Goal: Transaction & Acquisition: Purchase product/service

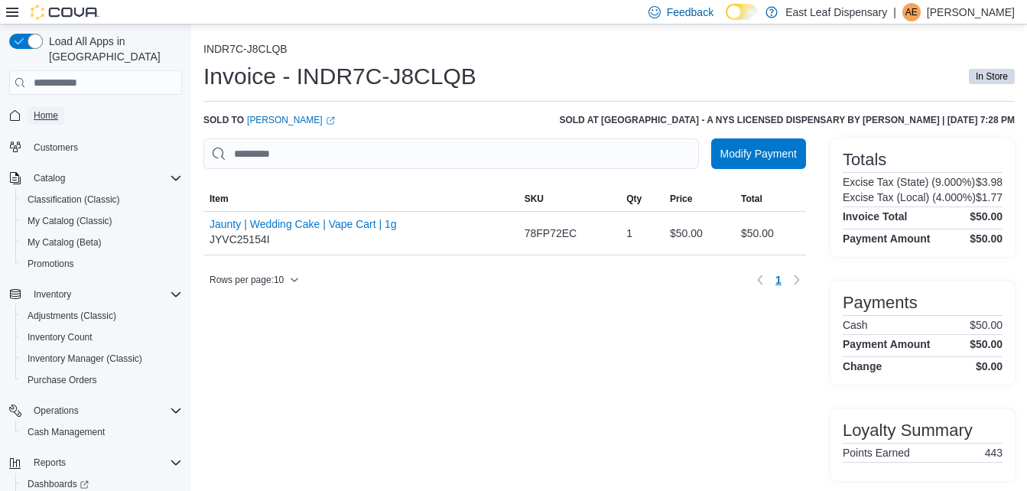
click at [50, 109] on span "Home" at bounding box center [46, 115] width 24 height 12
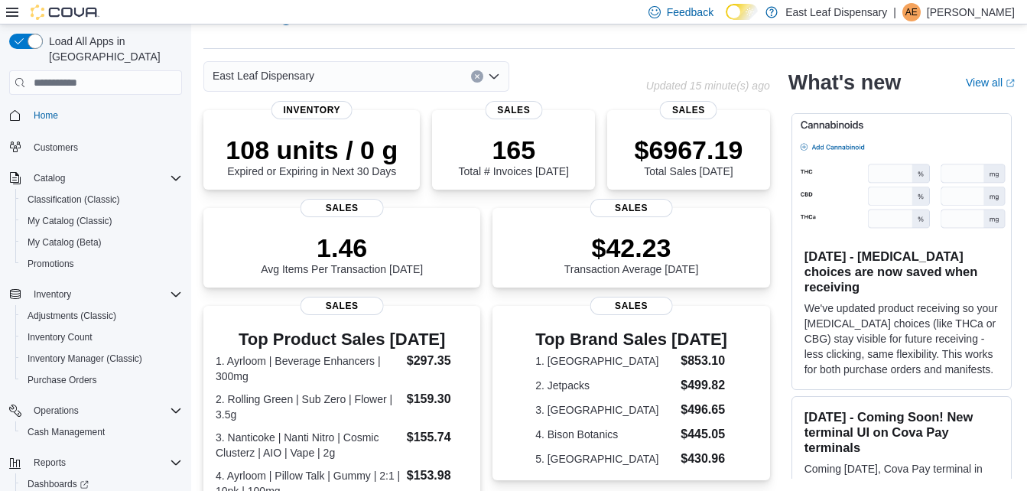
scroll to position [140, 0]
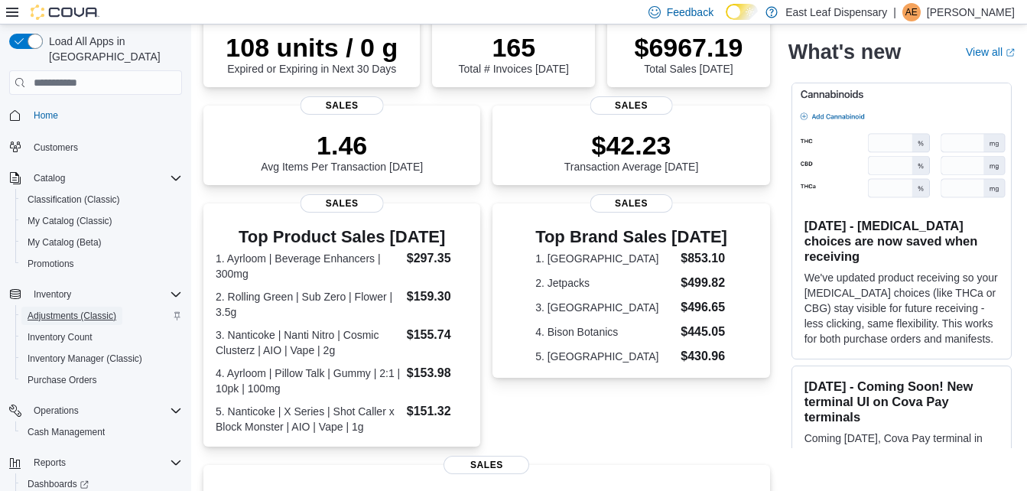
click at [57, 310] on span "Adjustments (Classic)" at bounding box center [72, 316] width 89 height 12
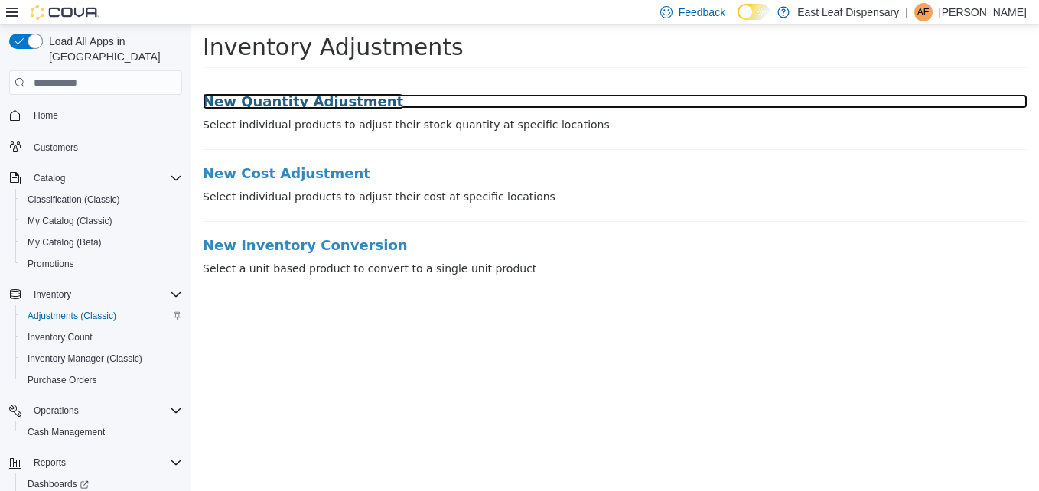
click at [301, 99] on h3 "New Quantity Adjustment" at bounding box center [615, 101] width 825 height 15
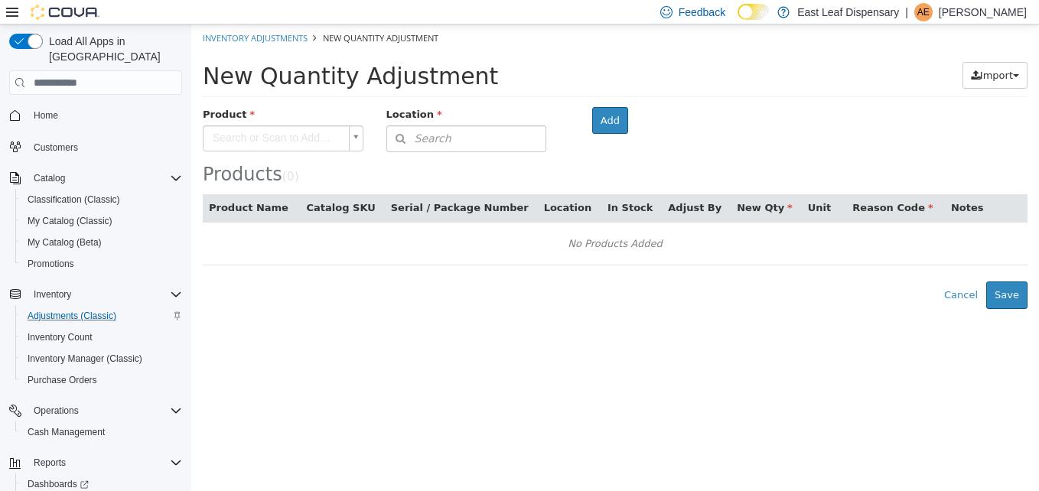
click at [294, 133] on body "× Inventory Adjustments New Quantity Adjustment New Quantity Adjustment Import …" at bounding box center [614, 166] width 847 height 285
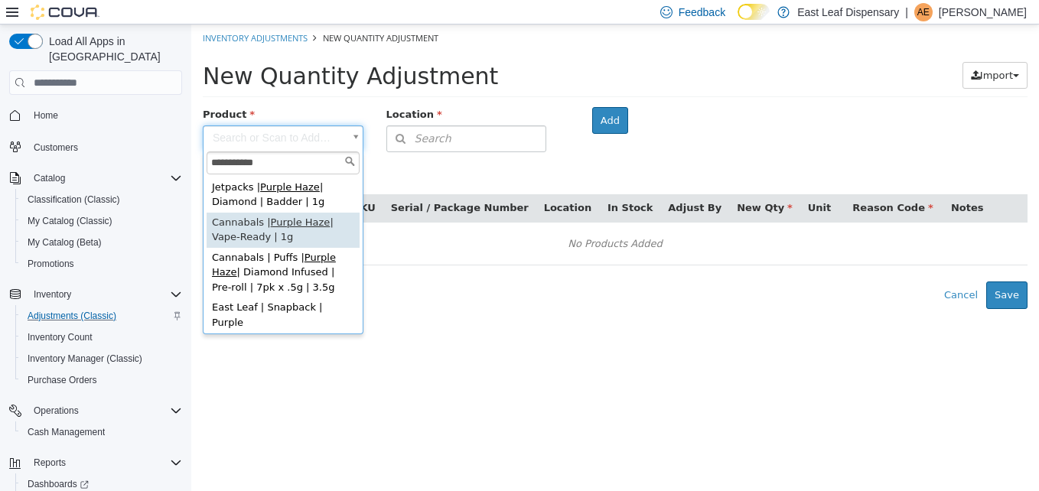
type input "**********"
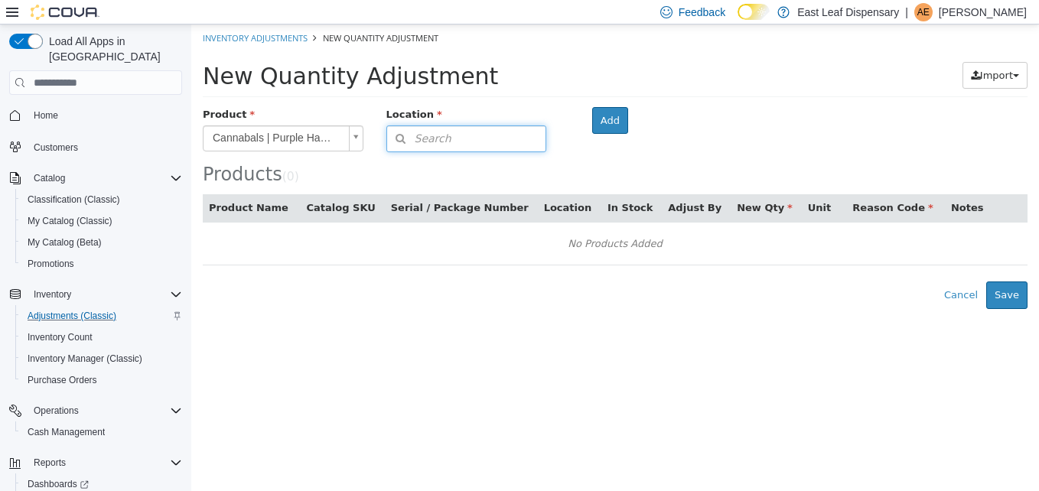
click at [497, 135] on button "Search" at bounding box center [466, 138] width 161 height 27
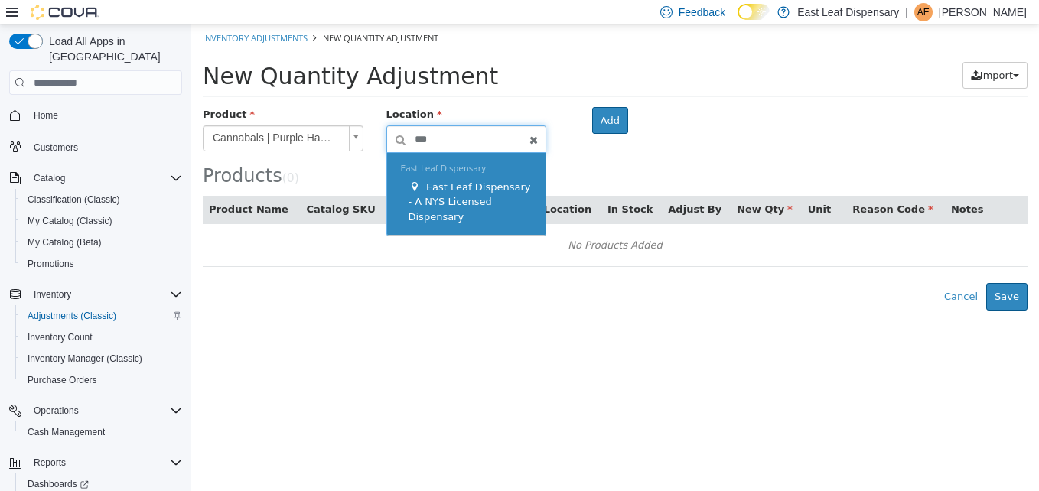
type input "***"
click at [473, 190] on span "East Leaf Dispensary - A NYS Licensed Dispensary" at bounding box center [469, 201] width 122 height 41
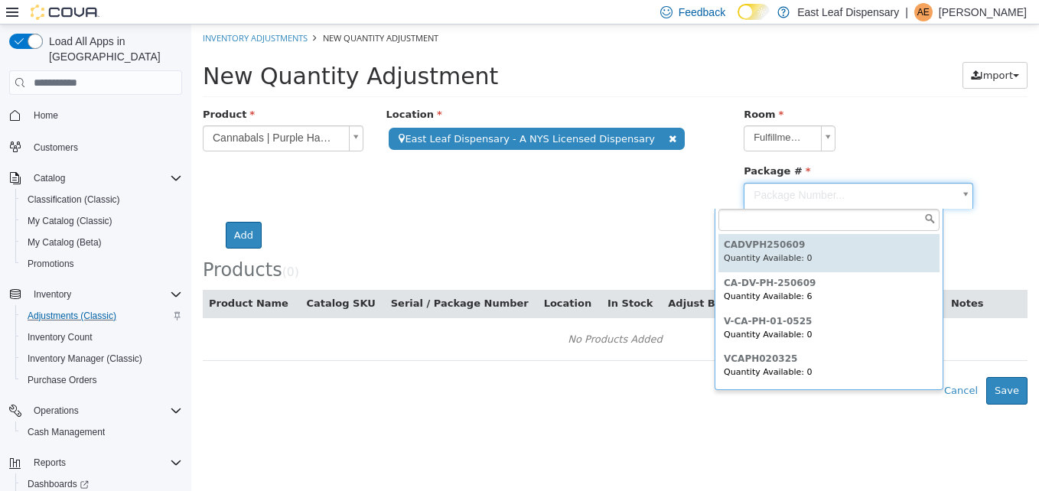
click at [779, 188] on body "**********" at bounding box center [614, 214] width 847 height 380
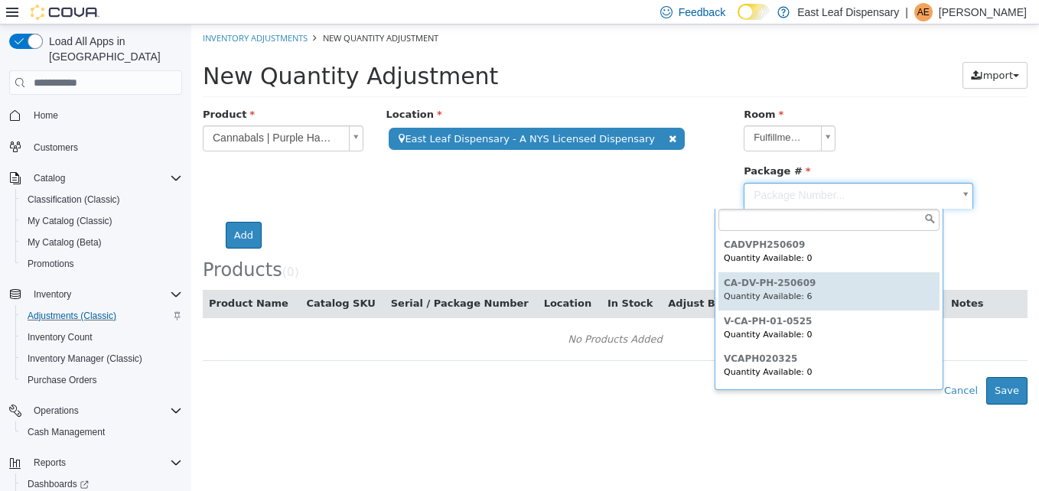
type input "**********"
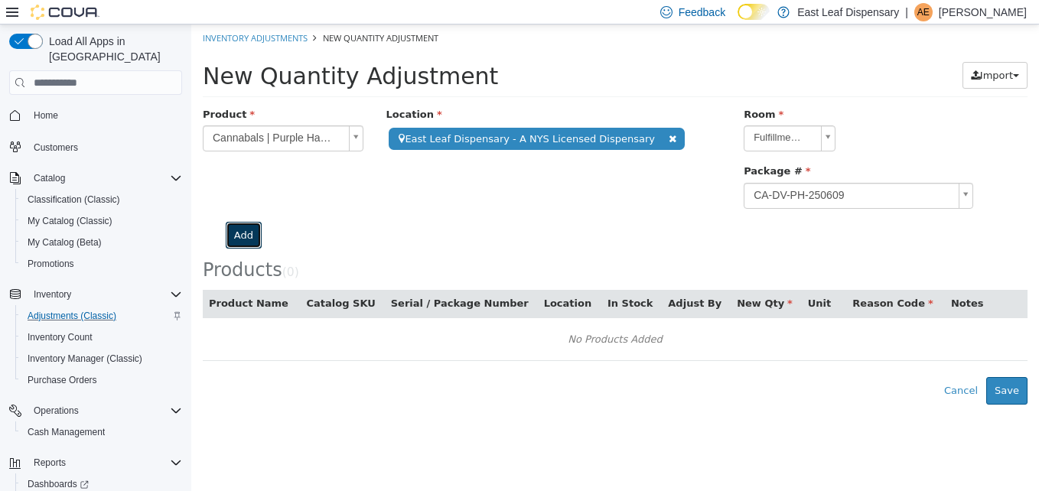
click at [262, 222] on button "Add" at bounding box center [244, 236] width 36 height 28
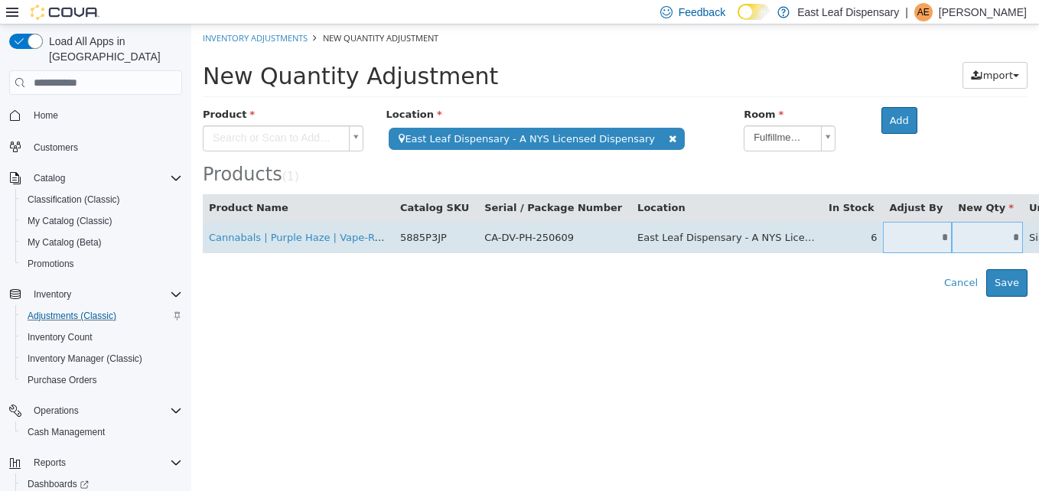
click at [888, 232] on input "*" at bounding box center [917, 237] width 69 height 11
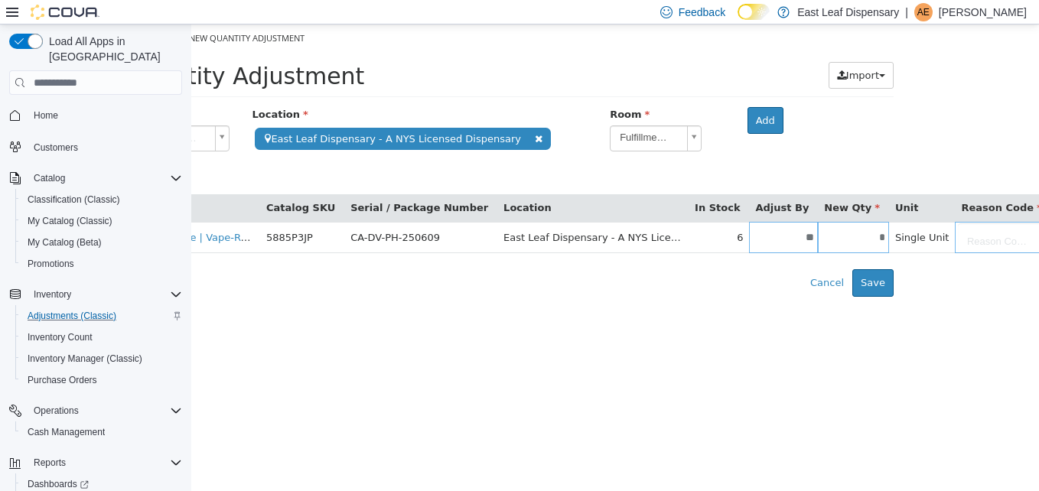
scroll to position [0, 151]
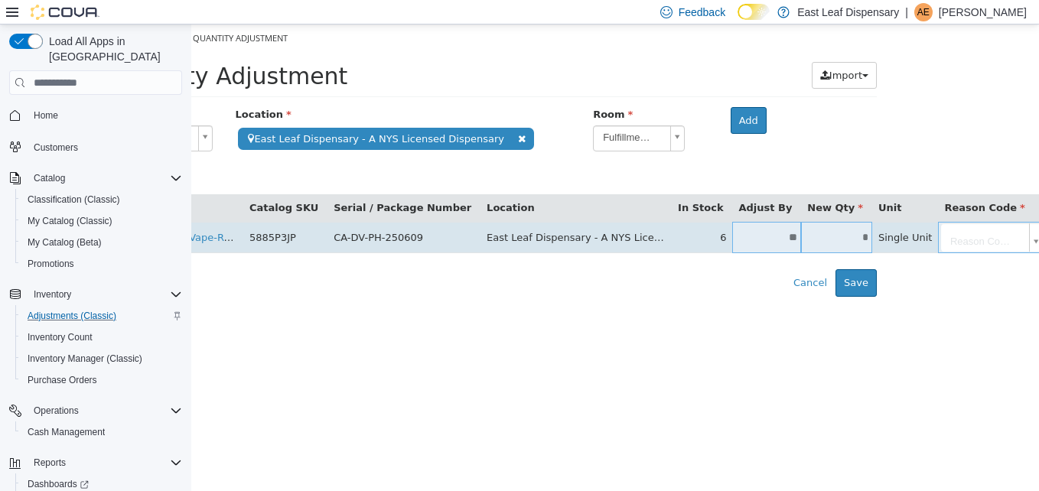
type input "**"
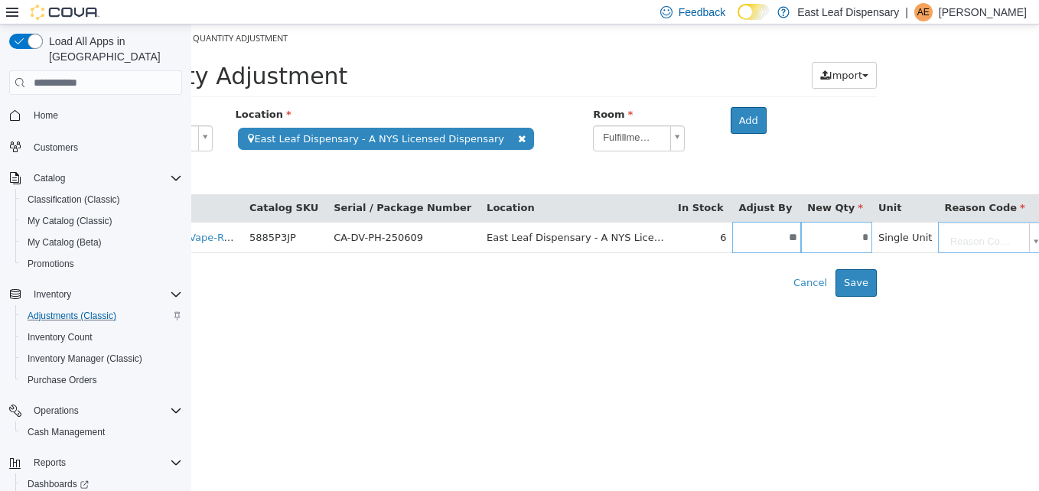
type input "*"
click at [888, 236] on body "**********" at bounding box center [464, 160] width 847 height 272
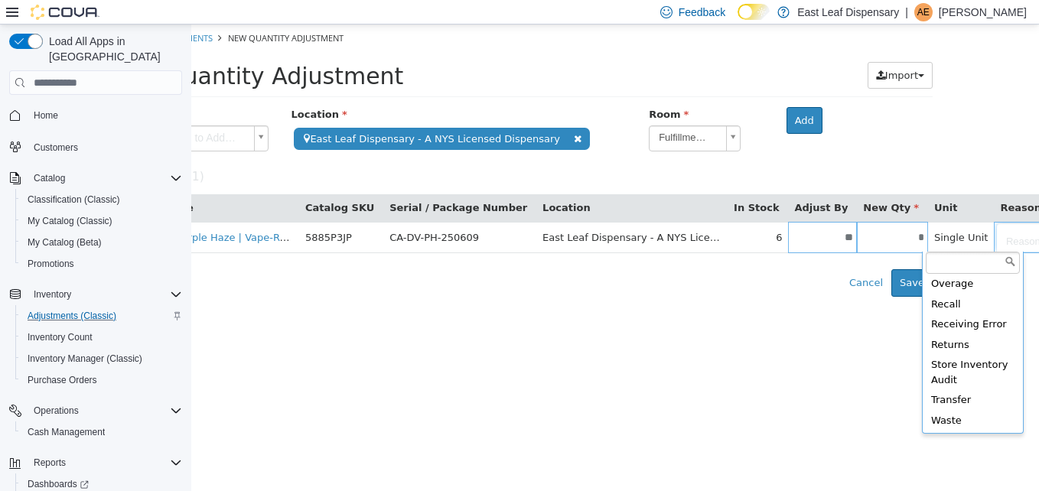
scroll to position [85, 0]
type input "**********"
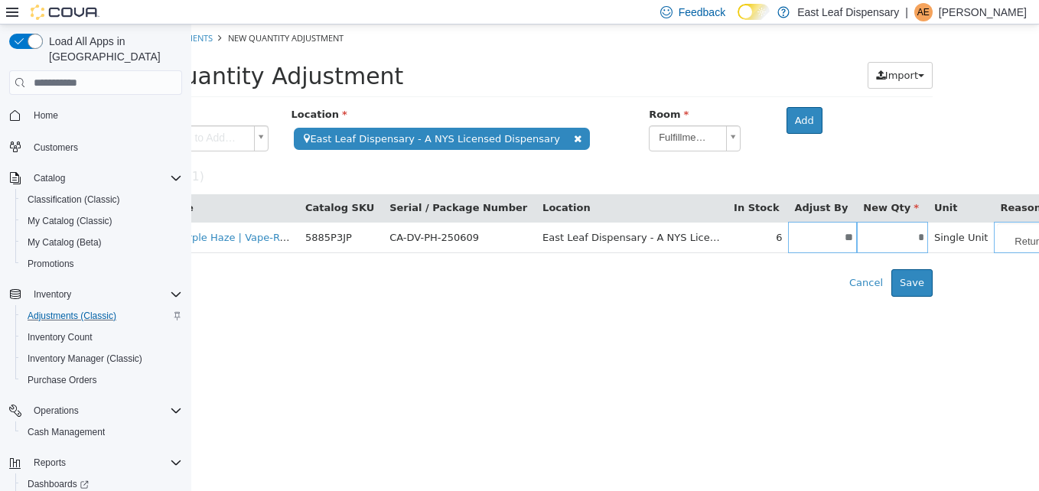
scroll to position [0, 125]
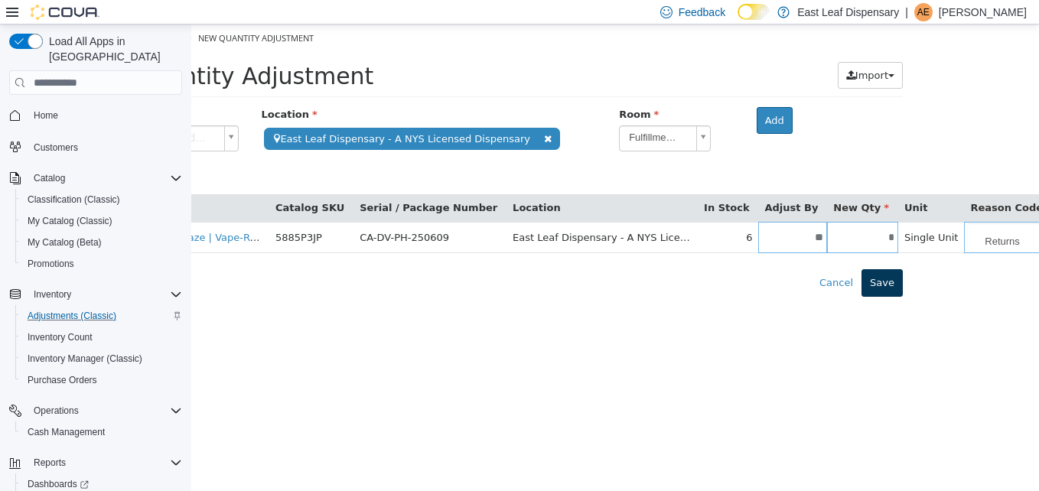
type input "**********"
click at [882, 285] on button "Save" at bounding box center [881, 283] width 41 height 28
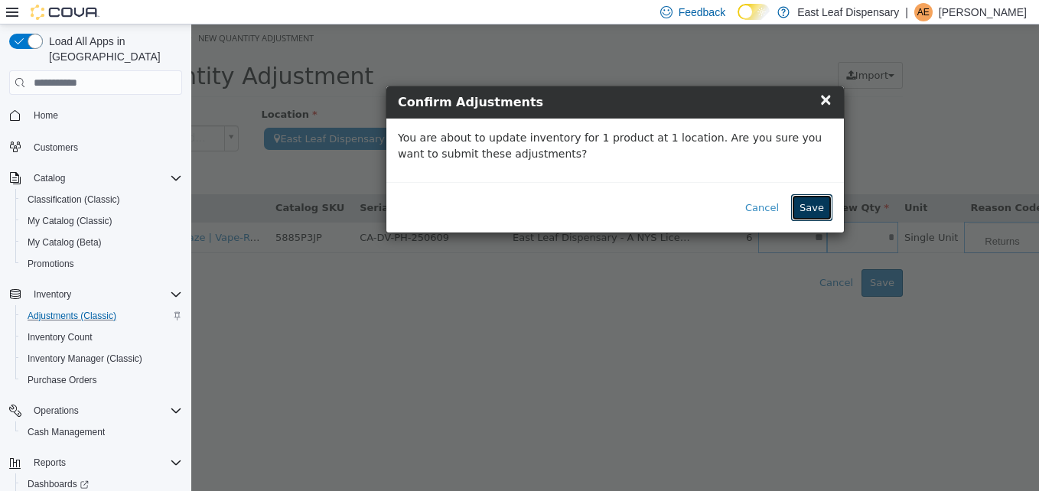
click at [812, 213] on button "Save" at bounding box center [811, 208] width 41 height 28
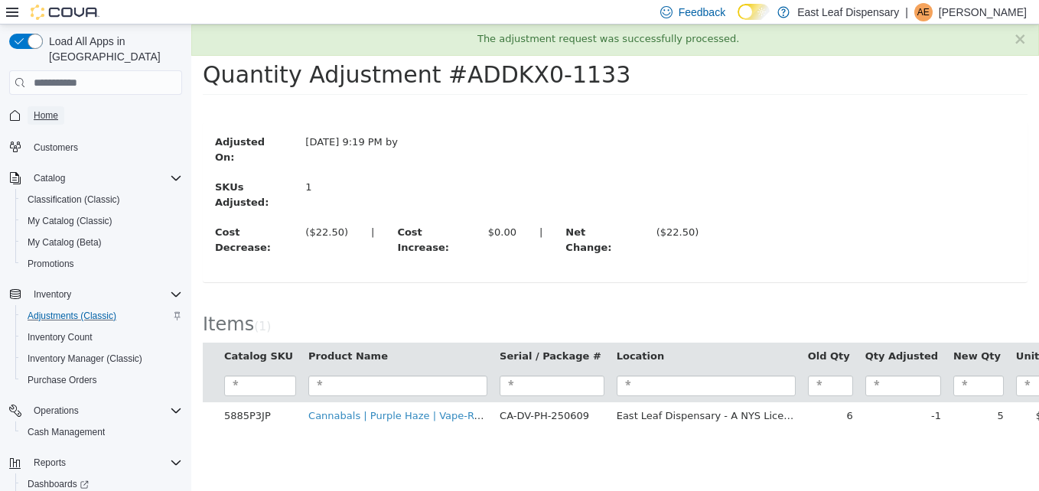
click at [45, 109] on span "Home" at bounding box center [46, 115] width 24 height 12
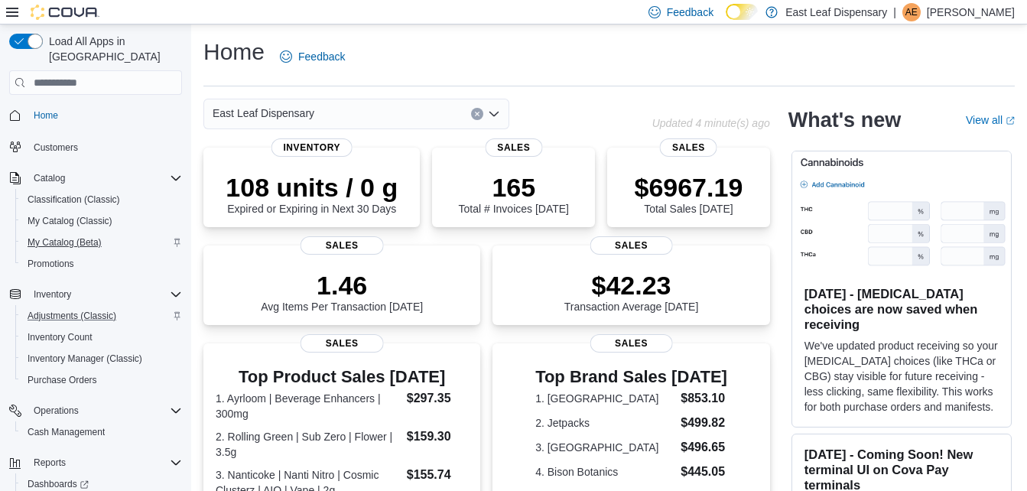
scroll to position [53, 0]
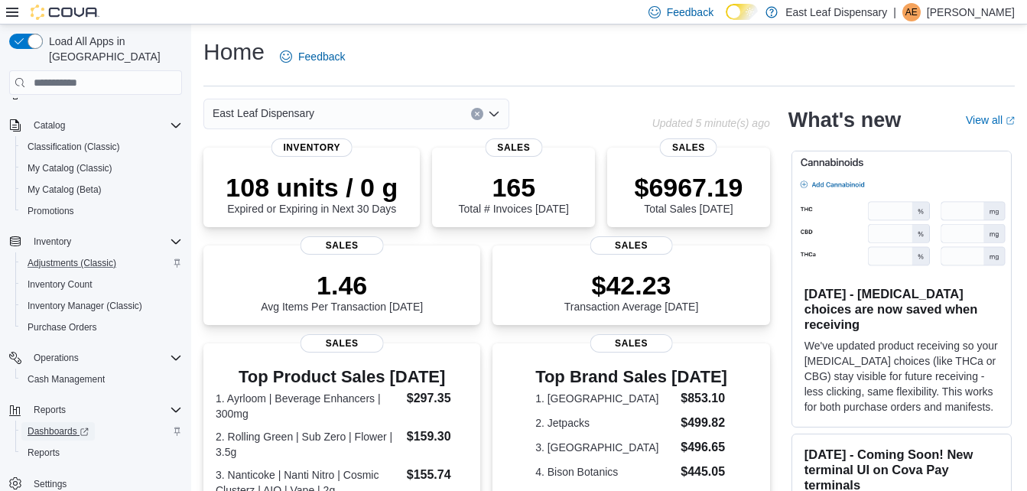
click at [41, 424] on span "Dashboards" at bounding box center [58, 431] width 61 height 18
click at [53, 447] on span "Reports" at bounding box center [44, 453] width 32 height 12
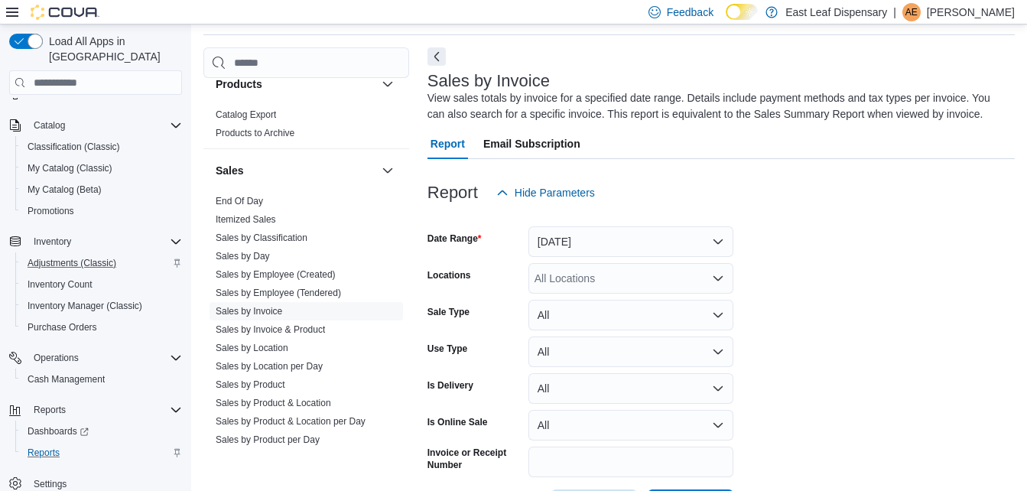
scroll to position [681, 0]
click at [242, 198] on link "End Of Day" at bounding box center [239, 200] width 47 height 11
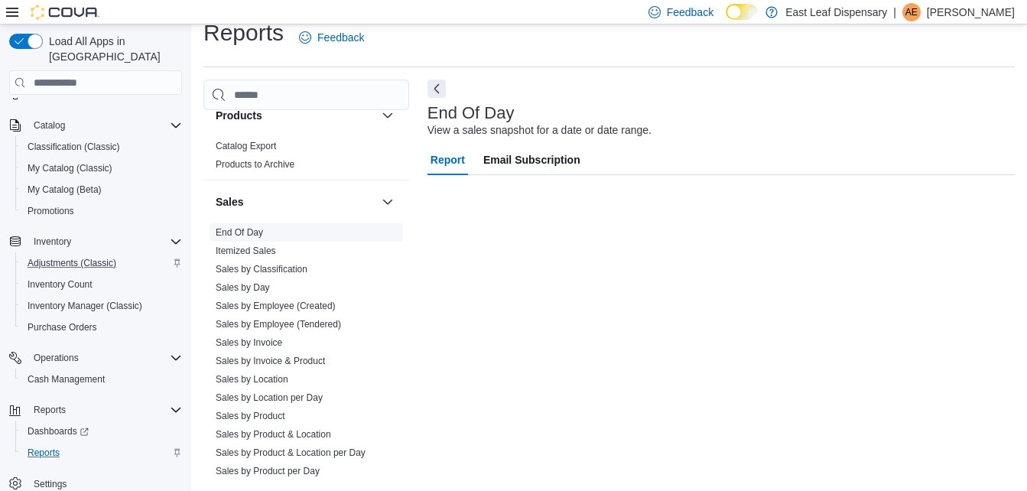
scroll to position [19, 0]
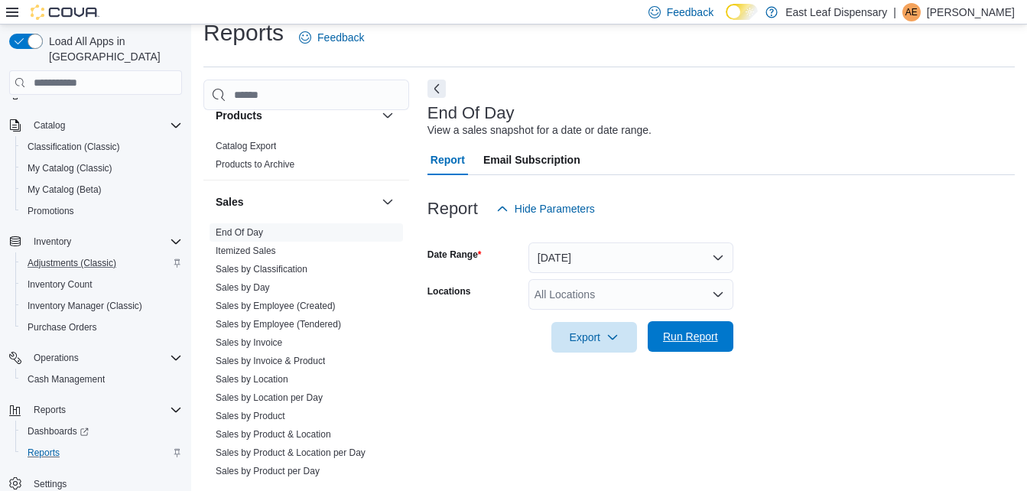
click at [678, 340] on span "Run Report" at bounding box center [690, 336] width 55 height 15
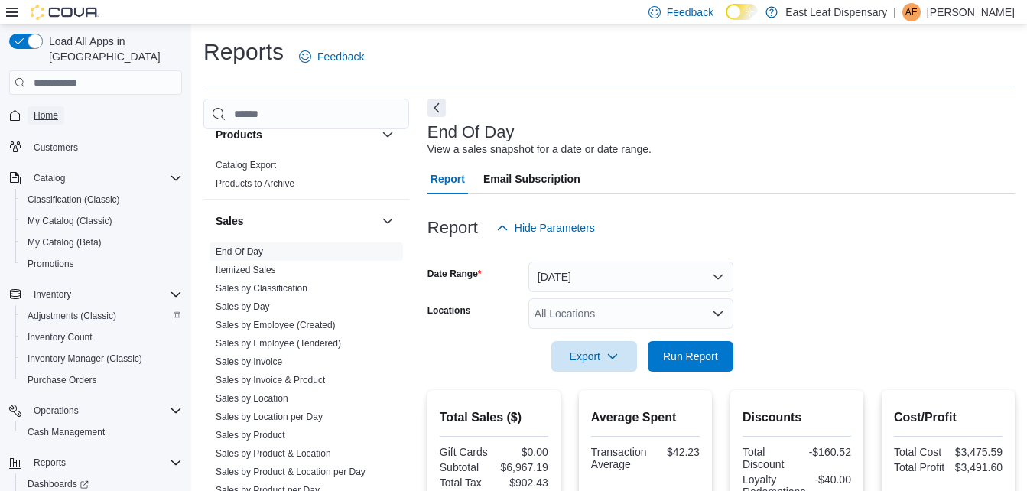
click at [53, 109] on span "Home" at bounding box center [46, 115] width 24 height 12
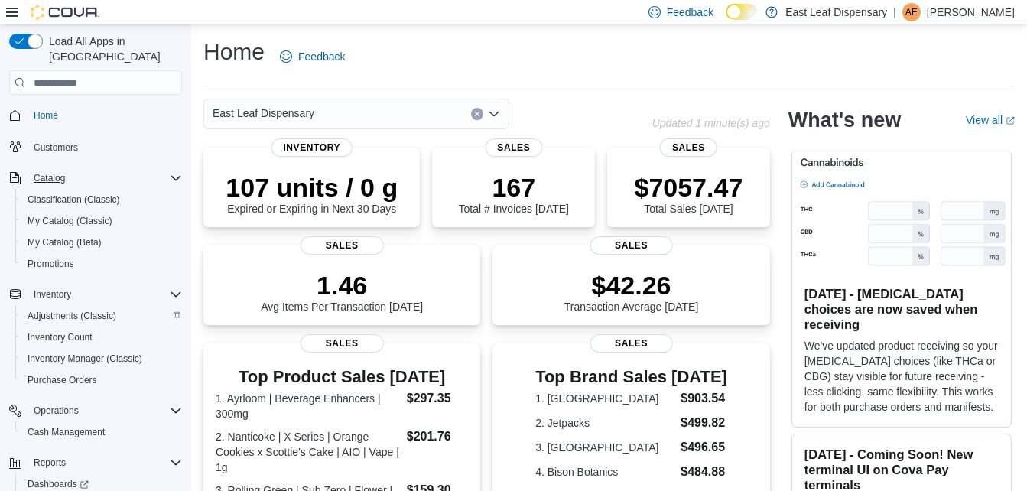
scroll to position [53, 0]
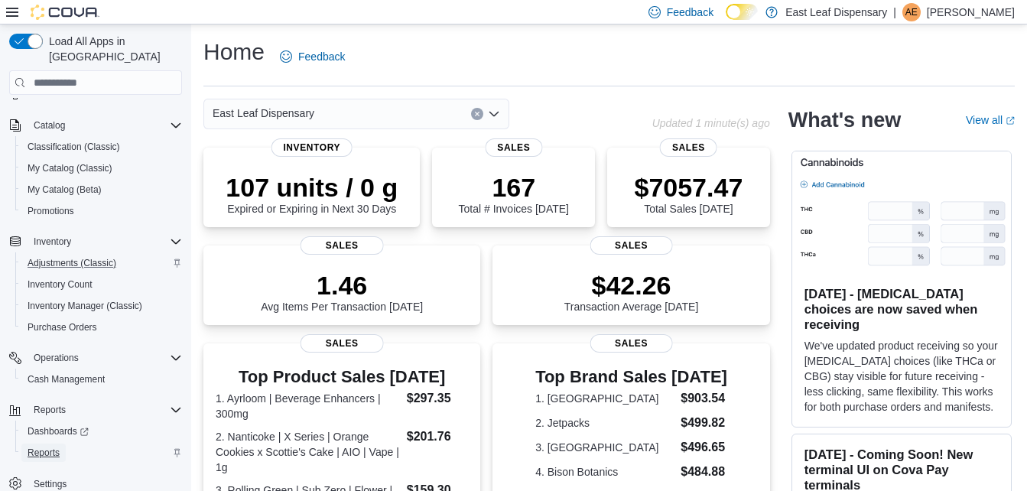
click at [50, 447] on span "Reports" at bounding box center [44, 453] width 32 height 12
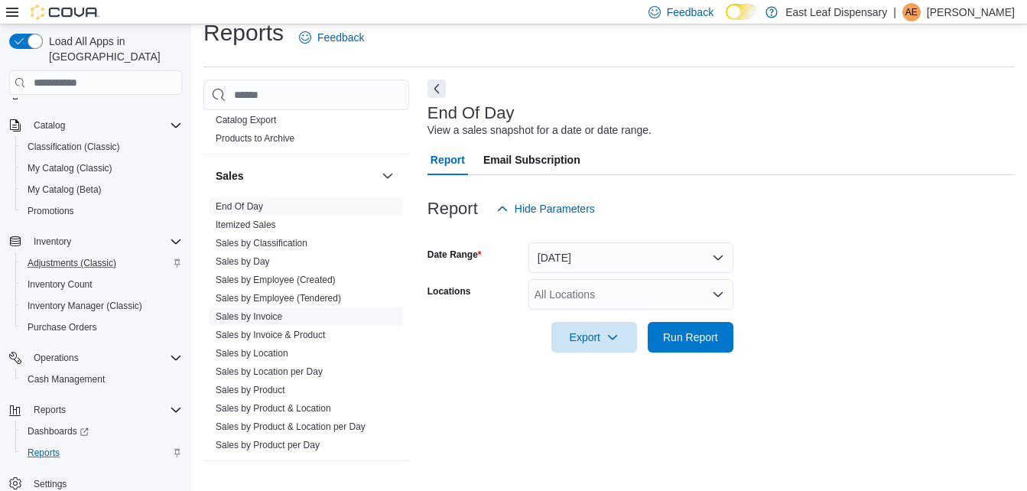
scroll to position [707, 0]
click at [245, 319] on link "Sales by Invoice" at bounding box center [249, 316] width 67 height 11
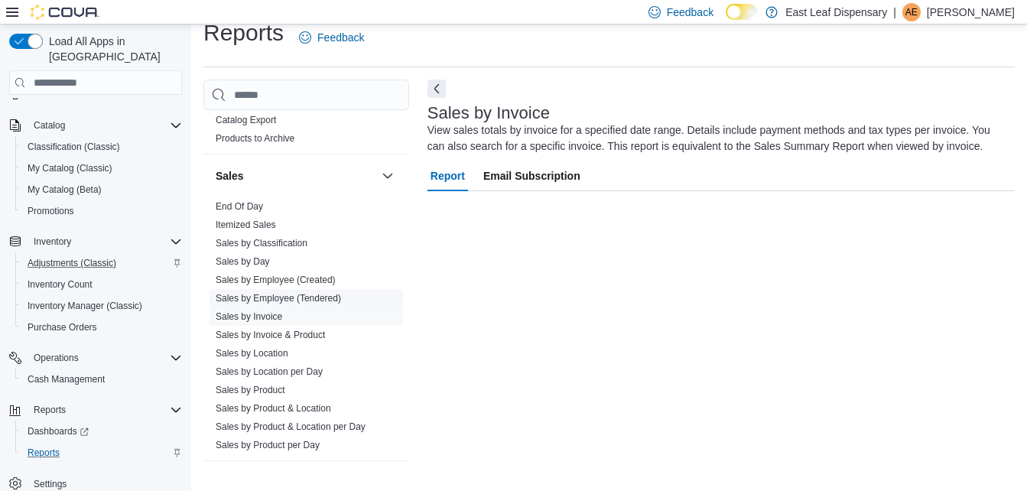
scroll to position [51, 0]
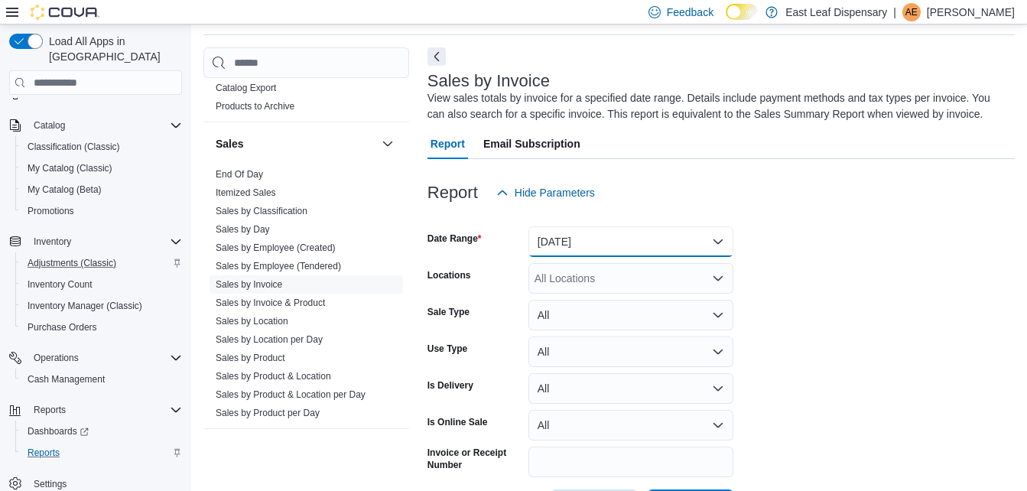
click at [704, 242] on button "Yesterday" at bounding box center [631, 241] width 205 height 31
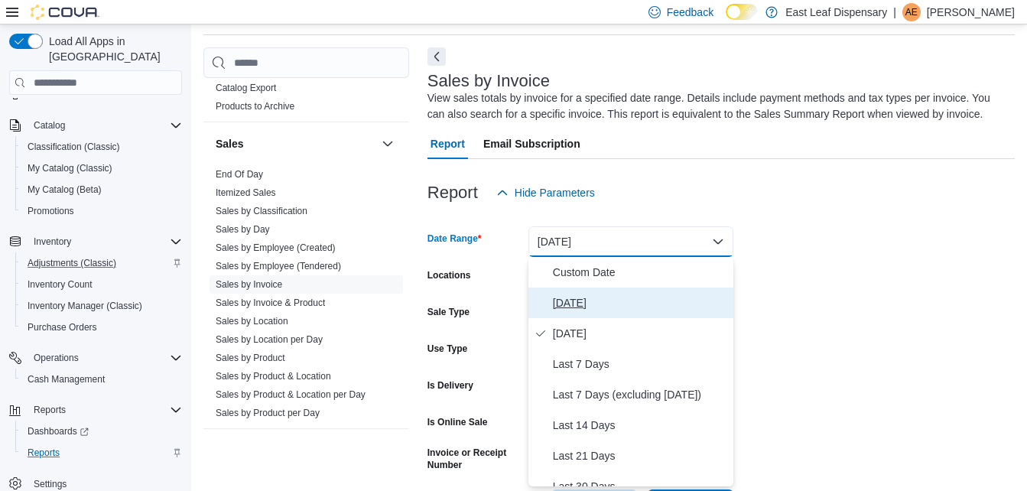
click at [575, 291] on button "Today" at bounding box center [631, 303] width 205 height 31
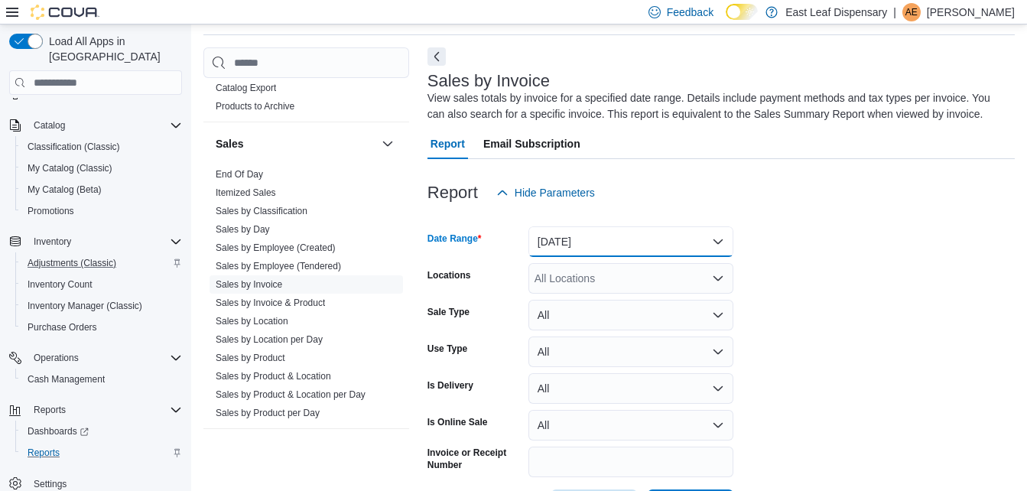
scroll to position [111, 0]
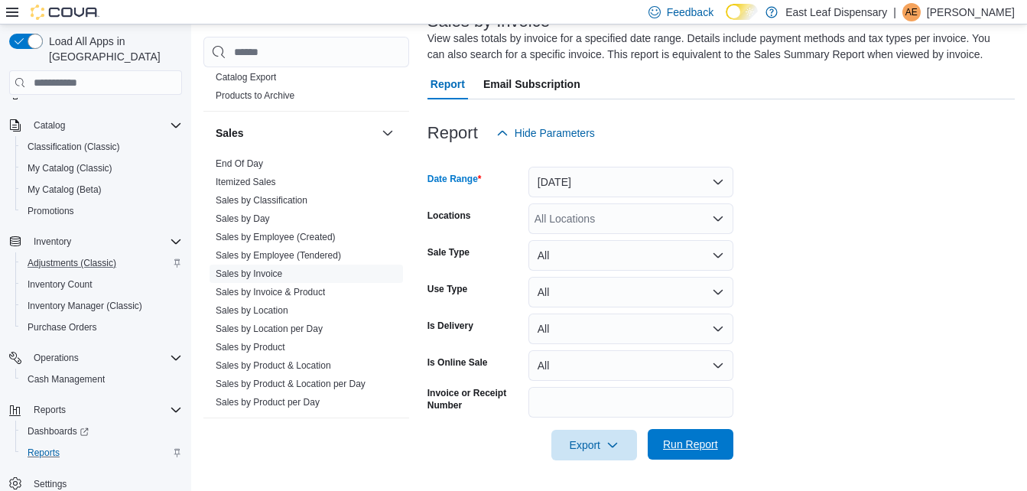
click at [718, 448] on span "Run Report" at bounding box center [690, 444] width 67 height 31
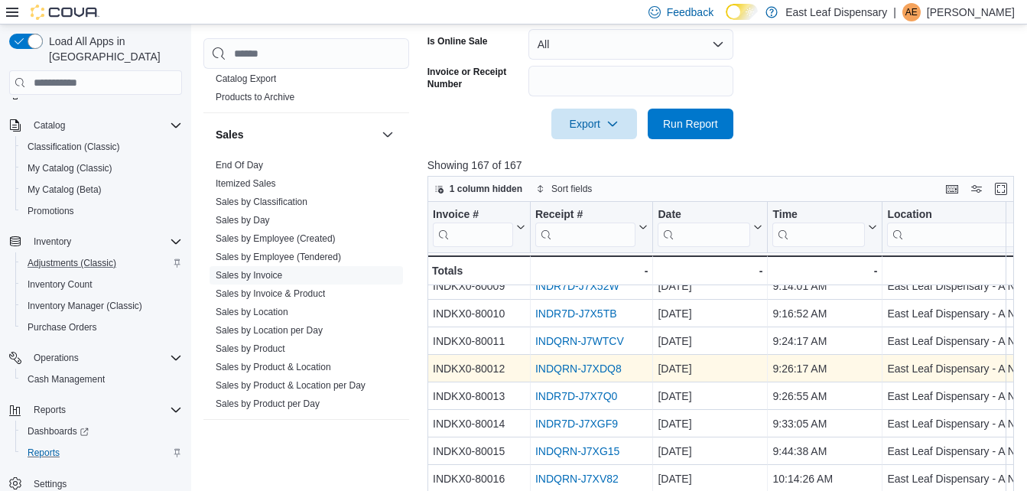
scroll to position [41, 0]
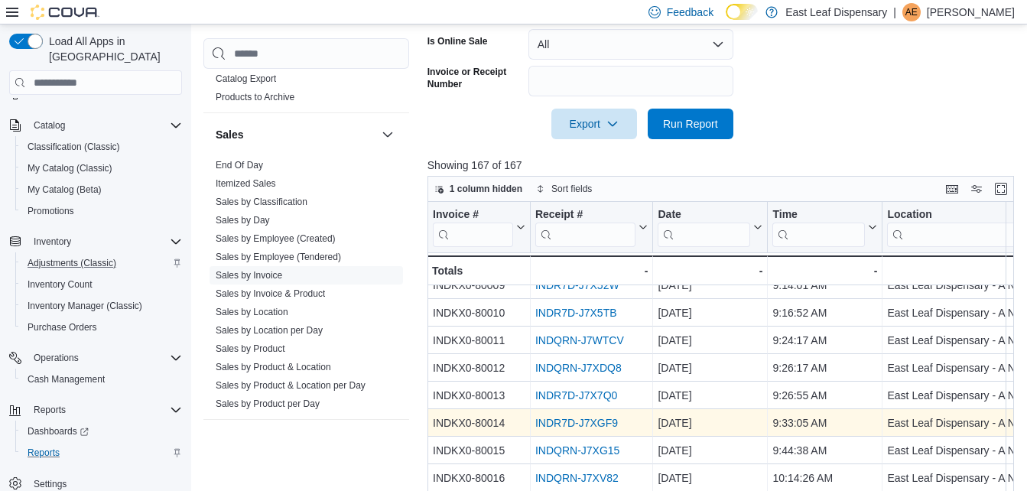
click at [594, 422] on link "INDR7D-J7XGF9" at bounding box center [576, 423] width 83 height 12
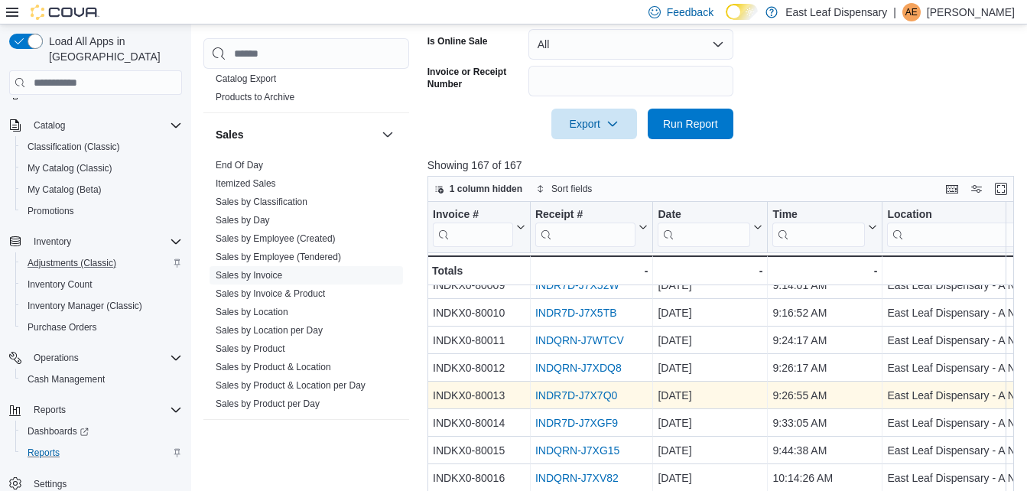
click at [601, 390] on link "INDR7D-J7X7Q0" at bounding box center [576, 395] width 82 height 12
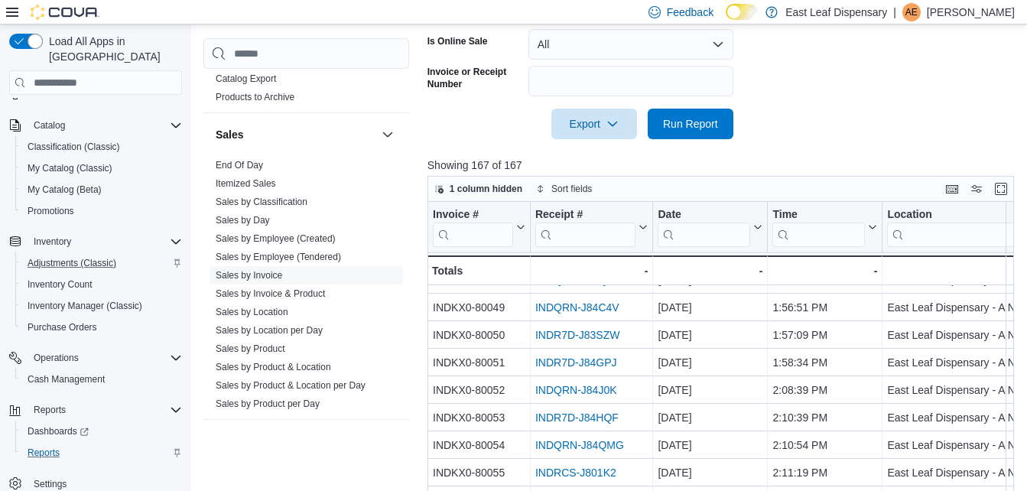
scroll to position [522, 0]
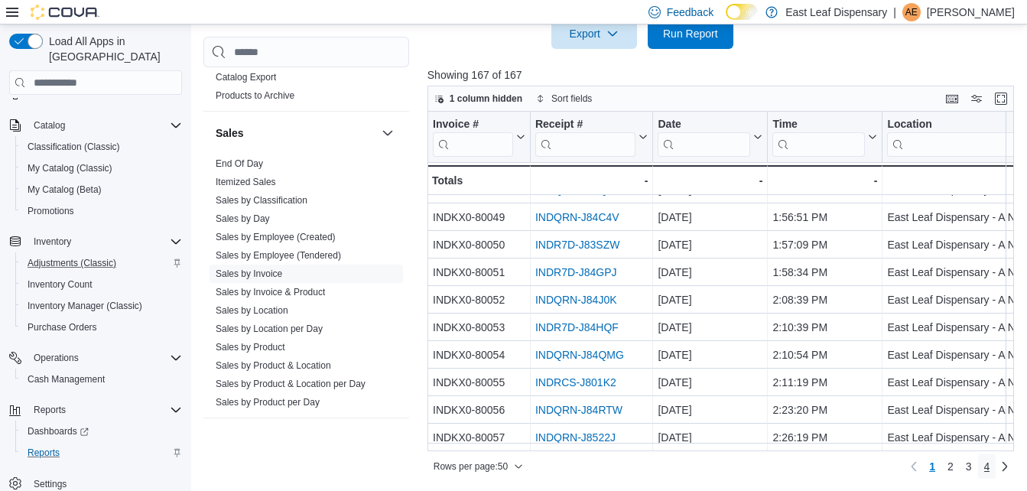
click at [990, 465] on span "4" at bounding box center [987, 466] width 6 height 15
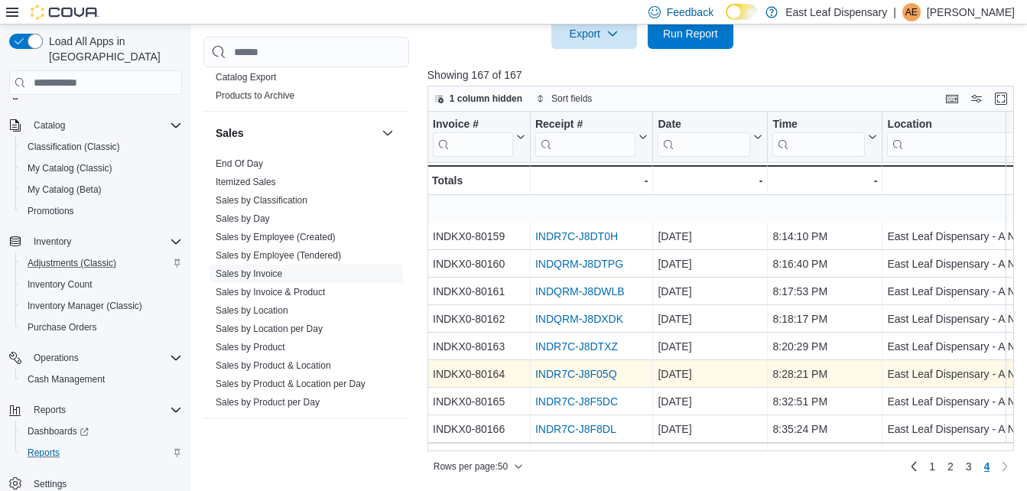
scroll to position [220, 0]
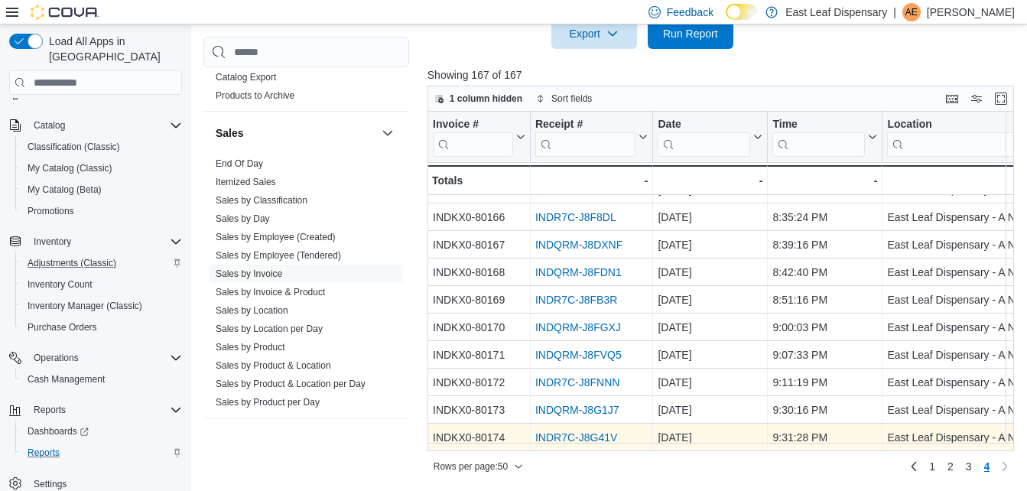
click at [597, 431] on link "INDR7C-J8G41V" at bounding box center [576, 437] width 82 height 12
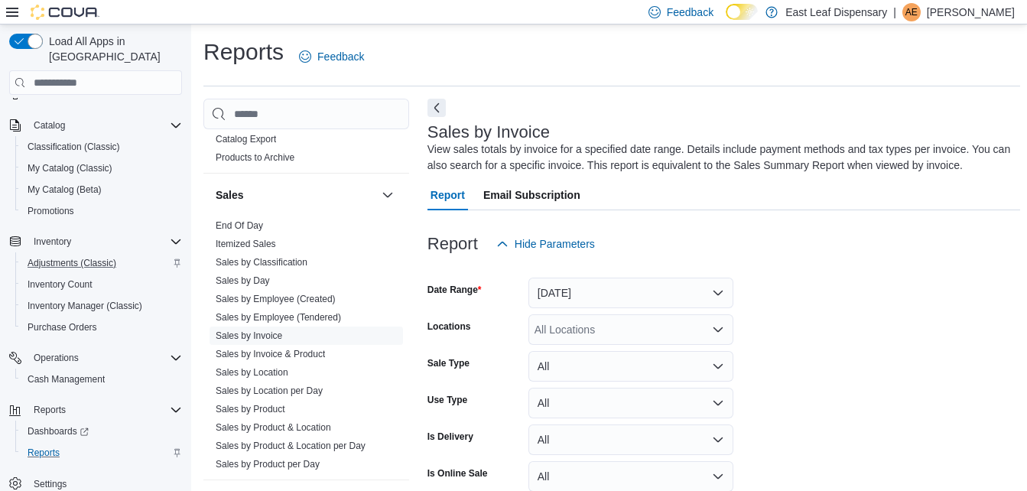
scroll to position [522, 0]
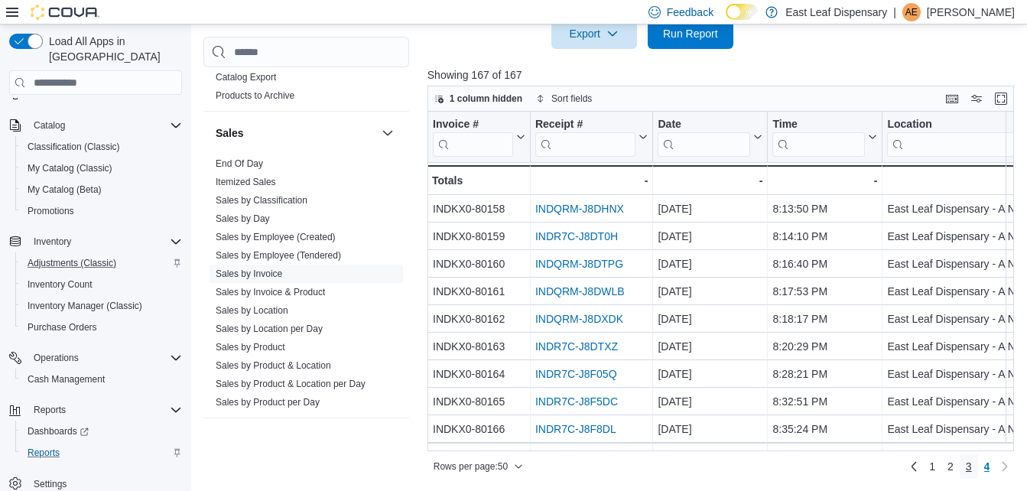
click at [972, 463] on span "3" at bounding box center [969, 466] width 6 height 15
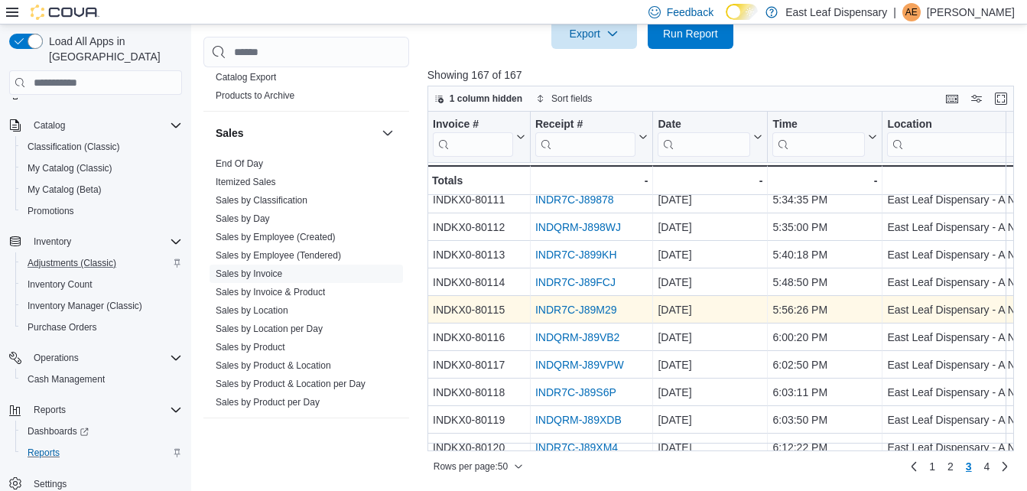
scroll to position [93, 0]
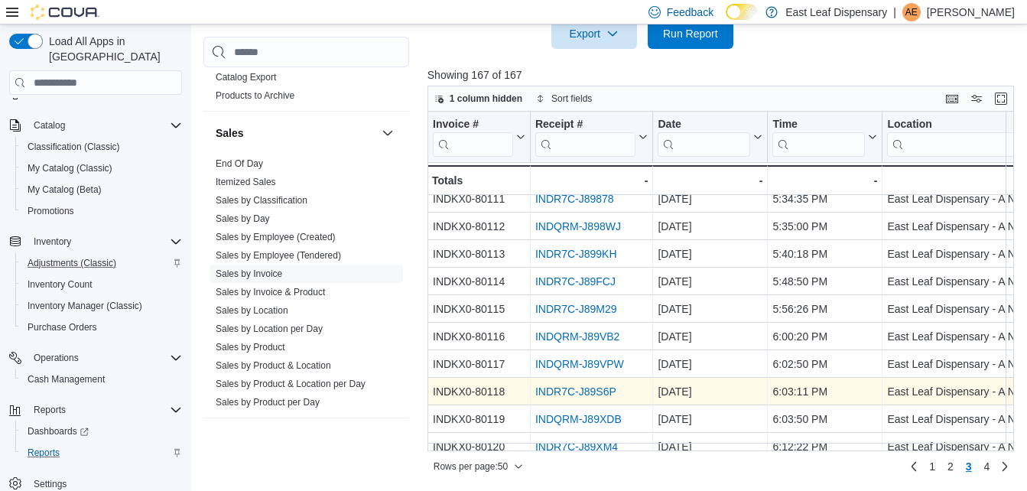
click at [568, 390] on link "INDR7C-J89S6P" at bounding box center [575, 391] width 81 height 12
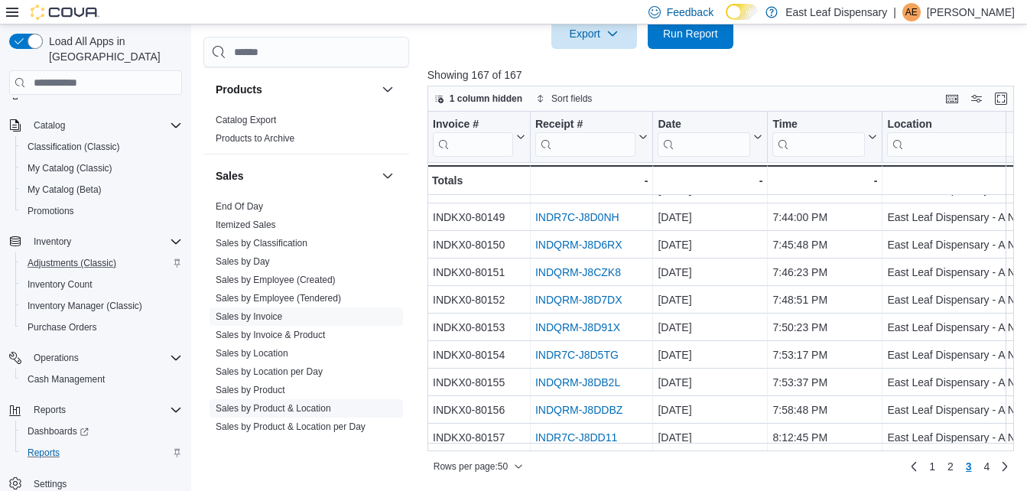
scroll to position [662, 0]
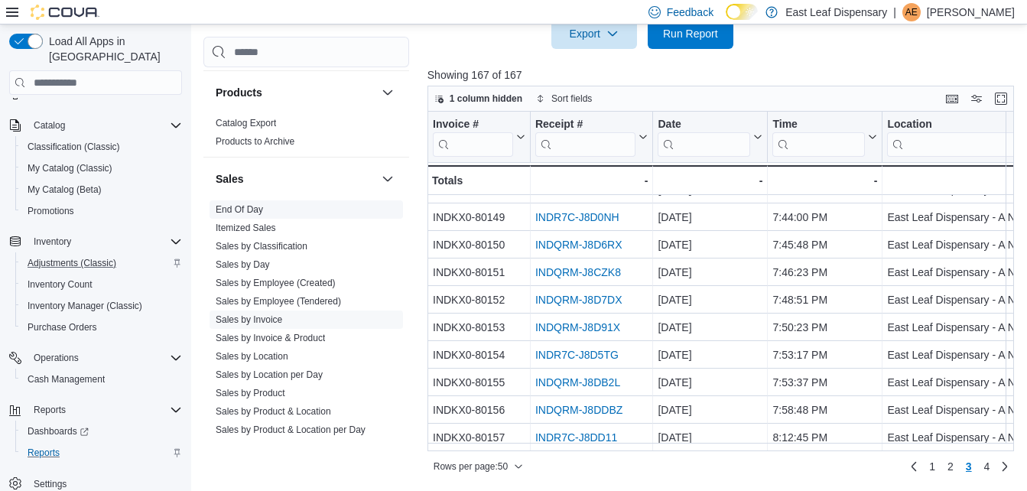
click at [254, 210] on link "End Of Day" at bounding box center [239, 209] width 47 height 11
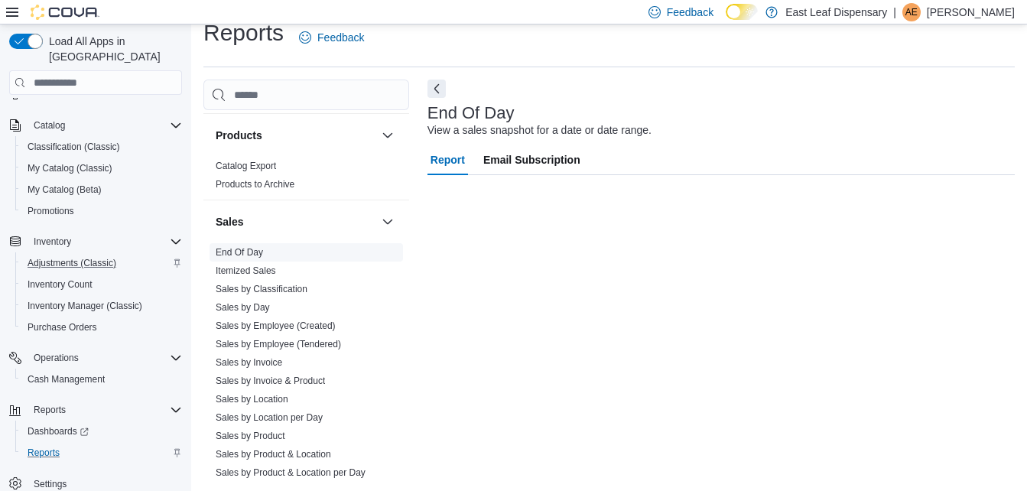
scroll to position [19, 0]
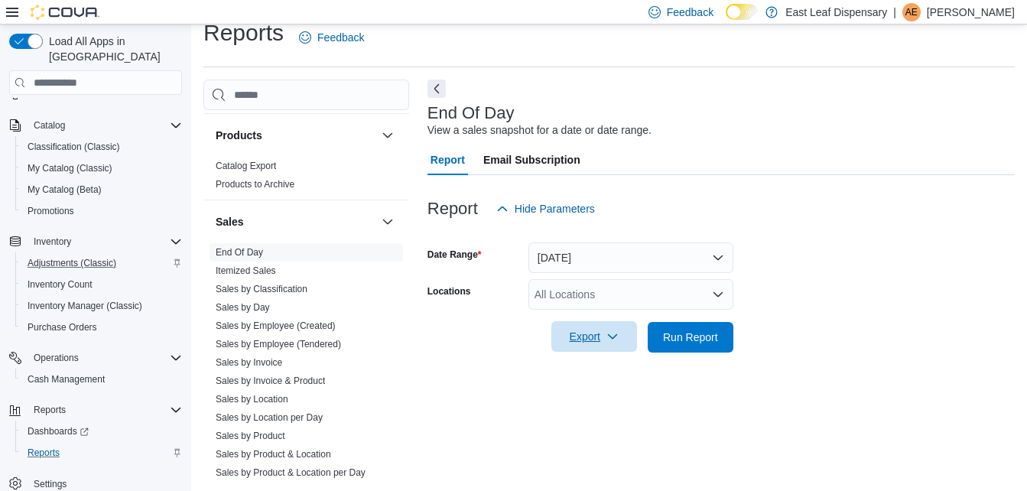
click at [591, 324] on span "Export" at bounding box center [594, 336] width 67 height 31
click at [594, 395] on span "Export to Pdf" at bounding box center [596, 398] width 69 height 12
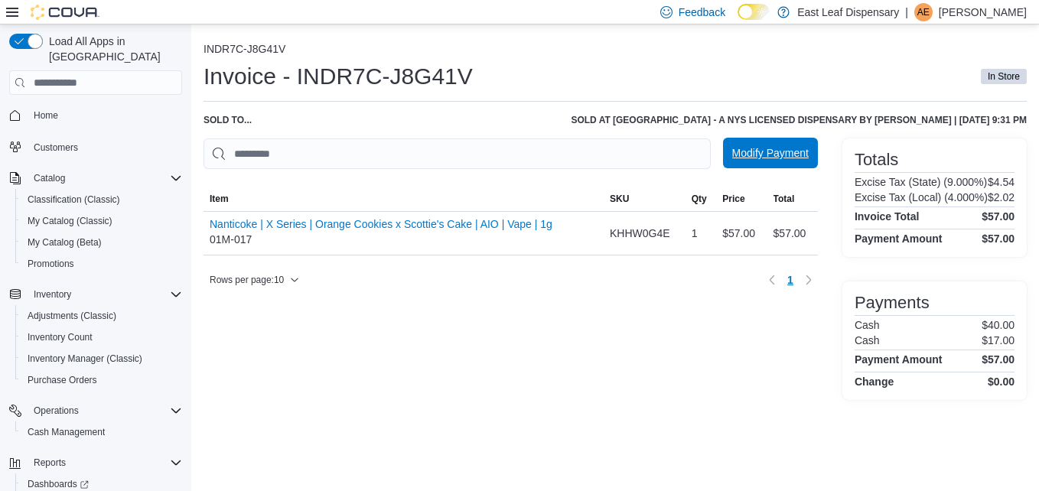
click at [774, 155] on span "Modify Payment" at bounding box center [770, 152] width 76 height 15
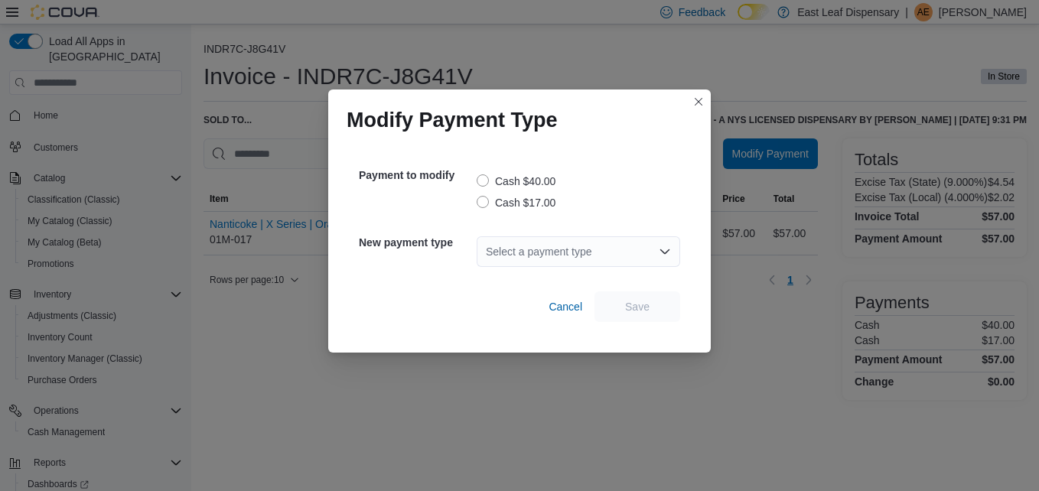
click at [487, 177] on label "Cash $40.00" at bounding box center [516, 181] width 79 height 18
click at [649, 252] on div "Select a payment type" at bounding box center [578, 251] width 203 height 31
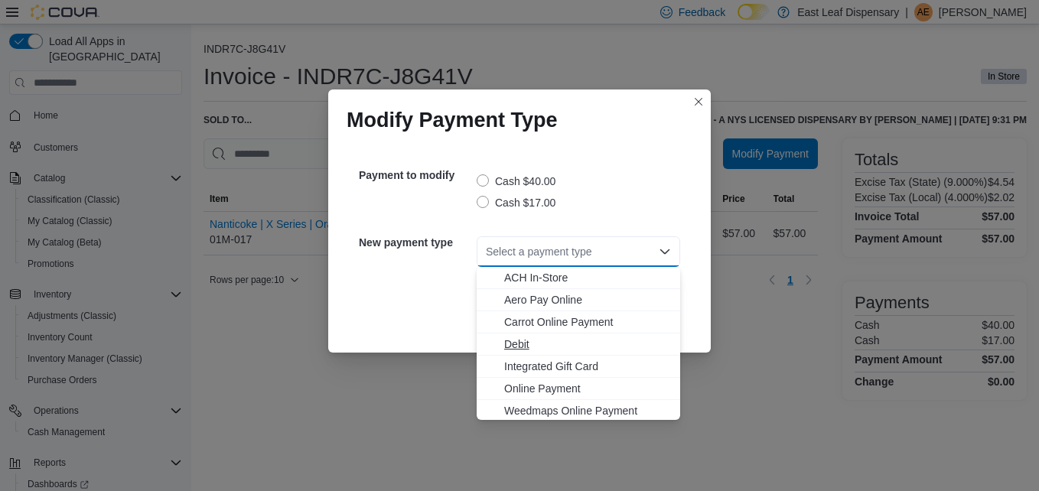
click at [526, 347] on span "Debit" at bounding box center [587, 344] width 167 height 15
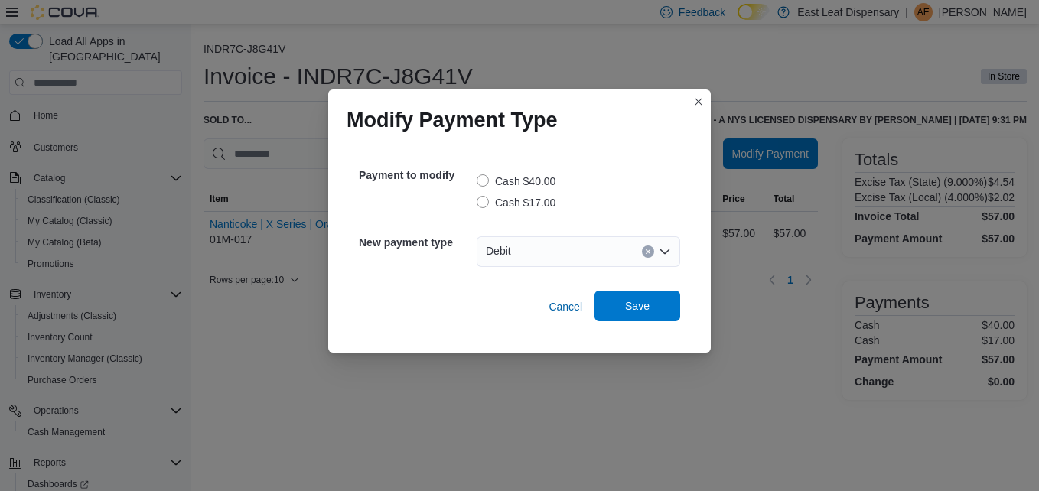
click at [635, 294] on span "Save" at bounding box center [636, 306] width 67 height 31
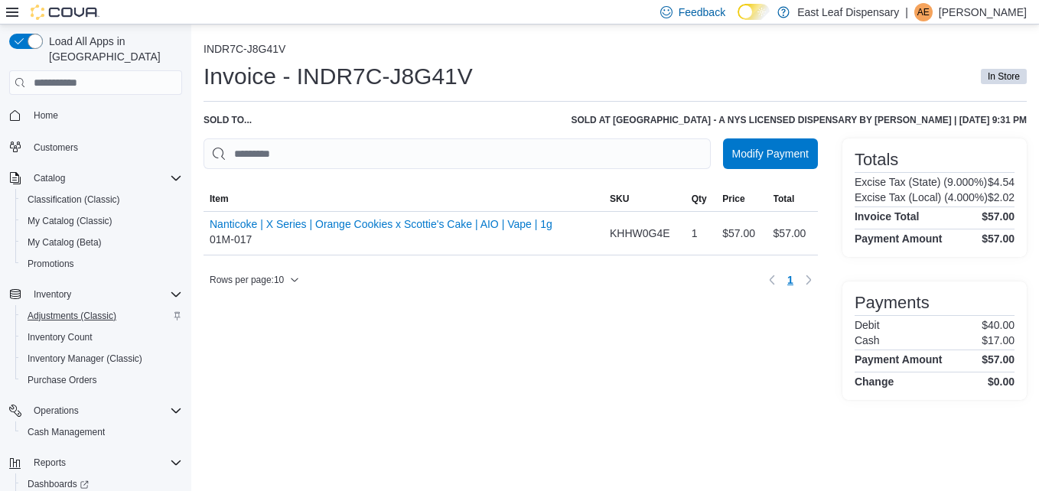
scroll to position [53, 0]
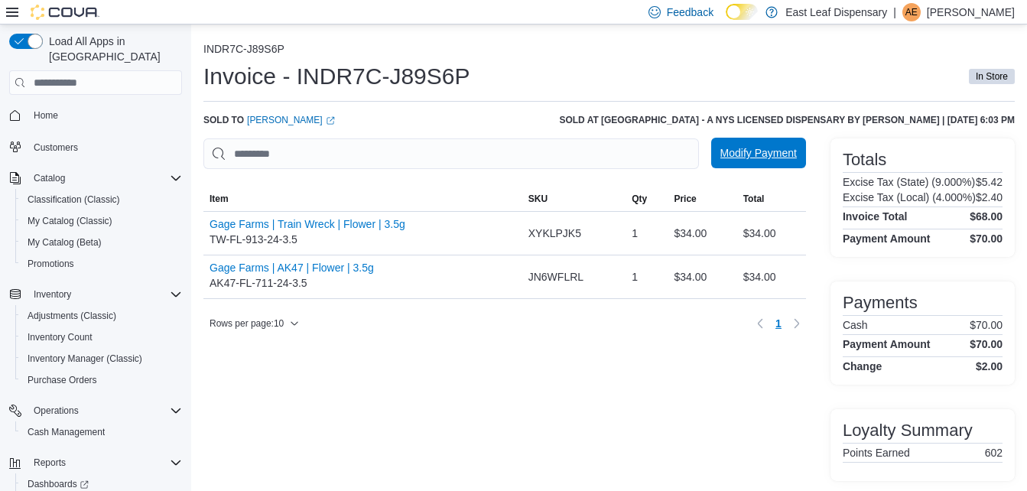
click at [772, 152] on span "Modify Payment" at bounding box center [758, 152] width 76 height 15
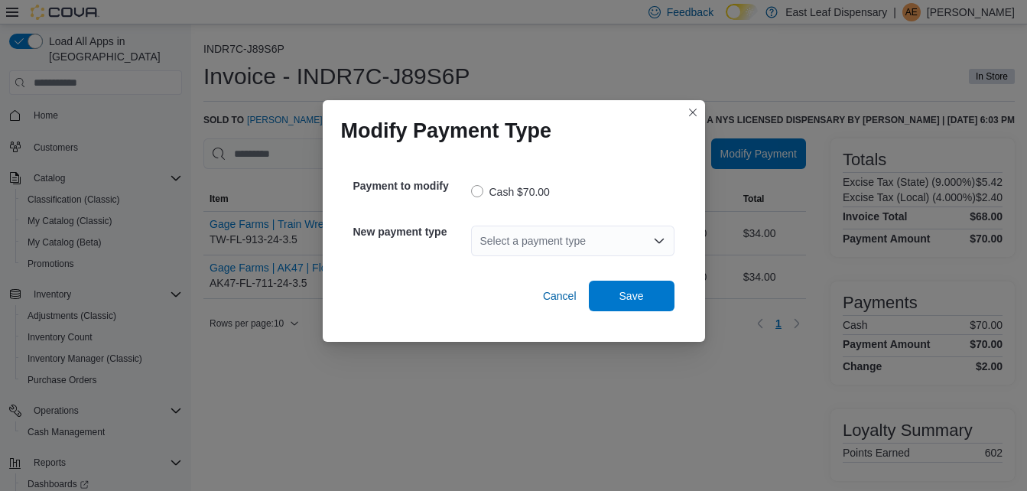
click at [597, 231] on div "Select a payment type" at bounding box center [572, 241] width 203 height 31
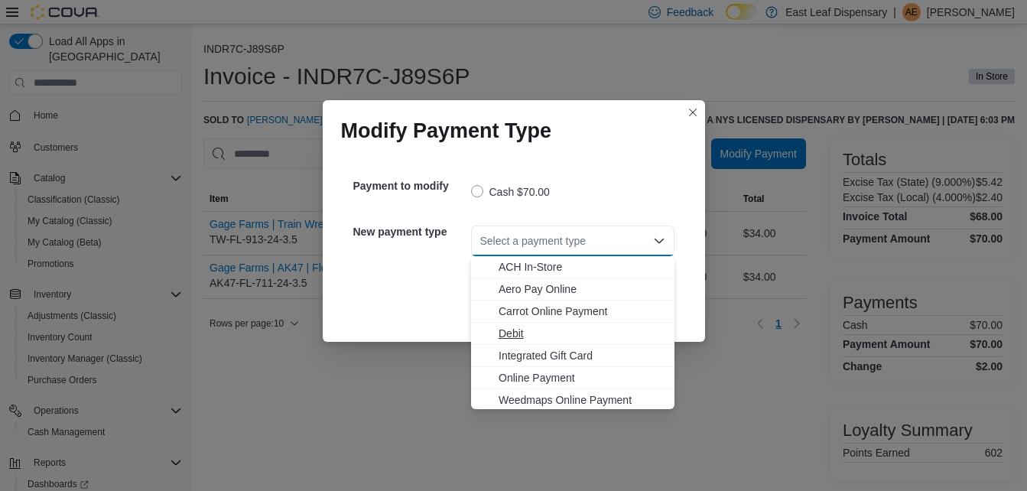
click at [511, 332] on span "Debit" at bounding box center [582, 333] width 167 height 15
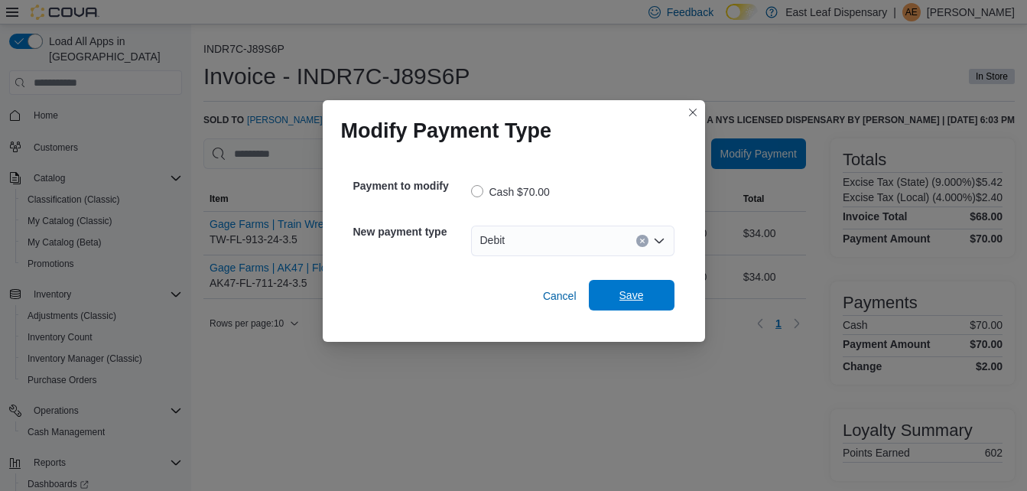
click at [636, 294] on span "Save" at bounding box center [632, 295] width 24 height 15
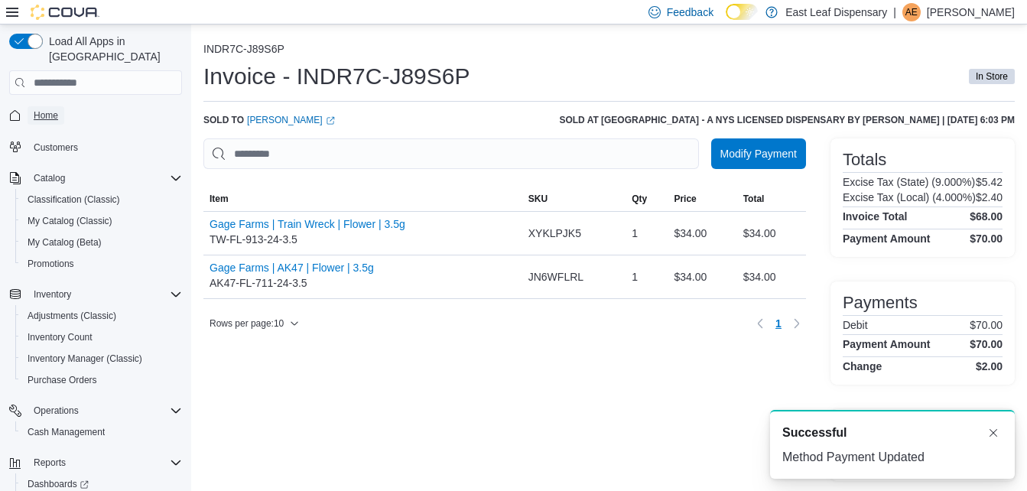
click at [48, 109] on span "Home" at bounding box center [46, 115] width 24 height 12
